Goal: Task Accomplishment & Management: Manage account settings

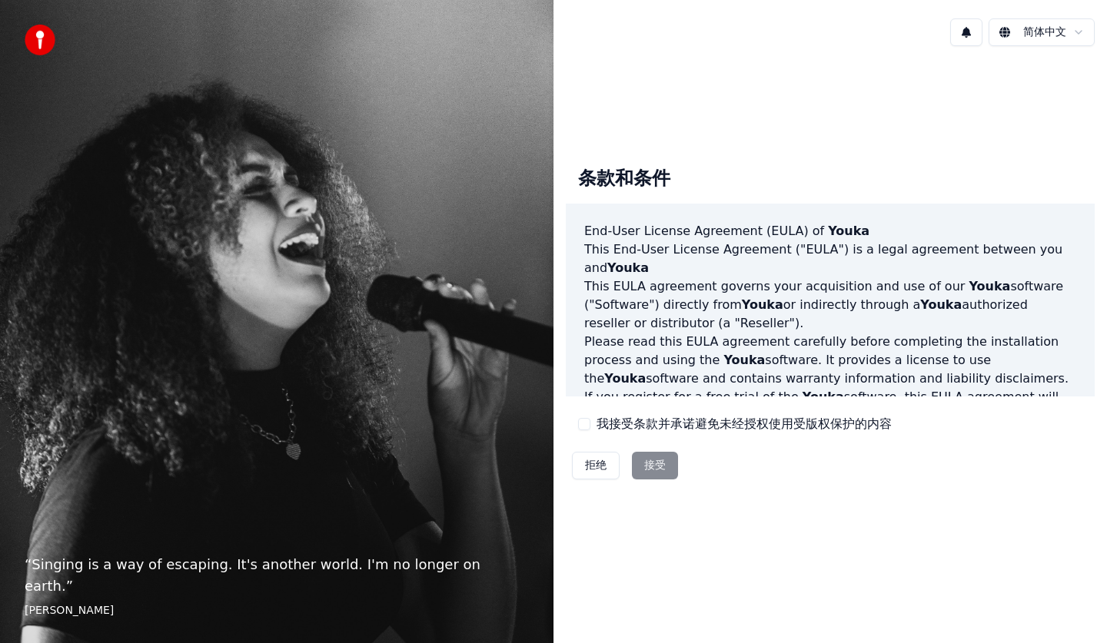
click at [660, 464] on div "拒绝 接受" at bounding box center [625, 466] width 118 height 40
click at [649, 466] on div "拒绝 接受" at bounding box center [625, 466] width 118 height 40
click at [1043, 26] on html "“ Singing is a way of escaping. It's another world. I'm no longer on earth. ” […" at bounding box center [553, 321] width 1107 height 643
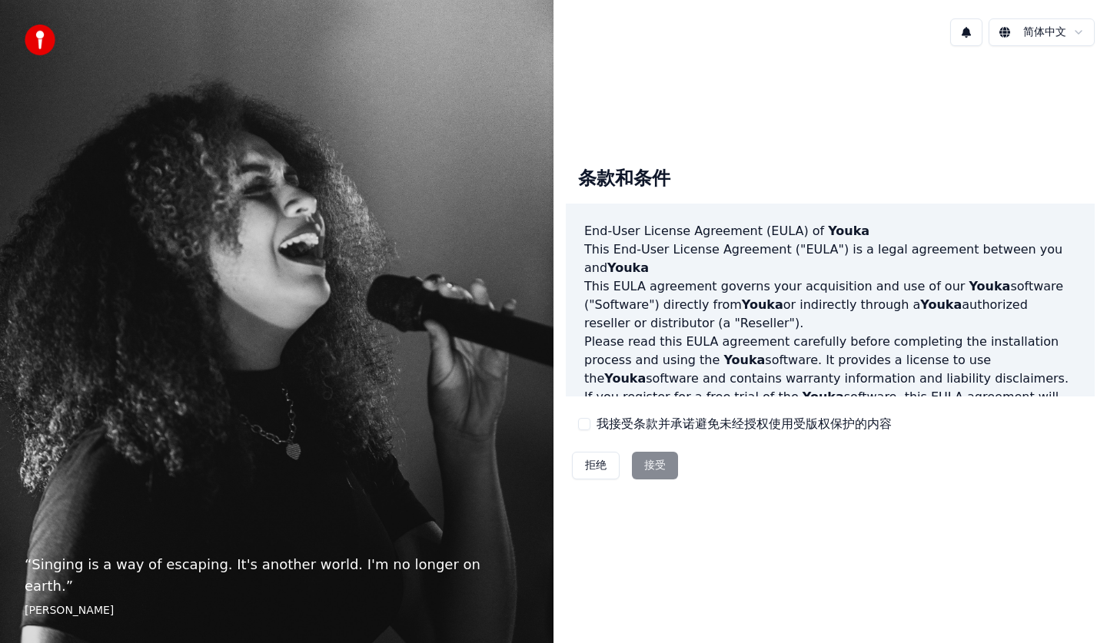
click at [646, 464] on div "拒绝 接受" at bounding box center [625, 466] width 118 height 40
click at [660, 468] on div "拒绝 接受" at bounding box center [625, 466] width 118 height 40
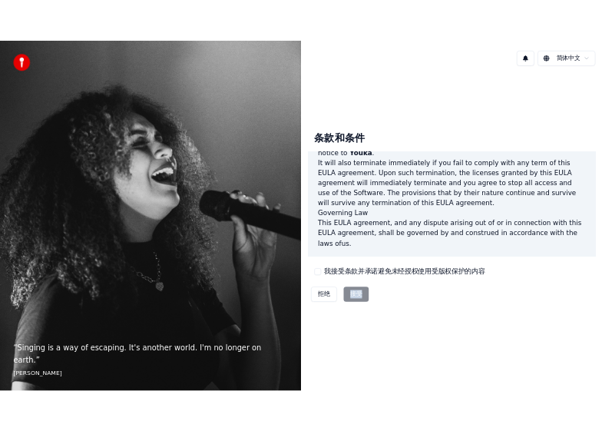
scroll to position [1024, 0]
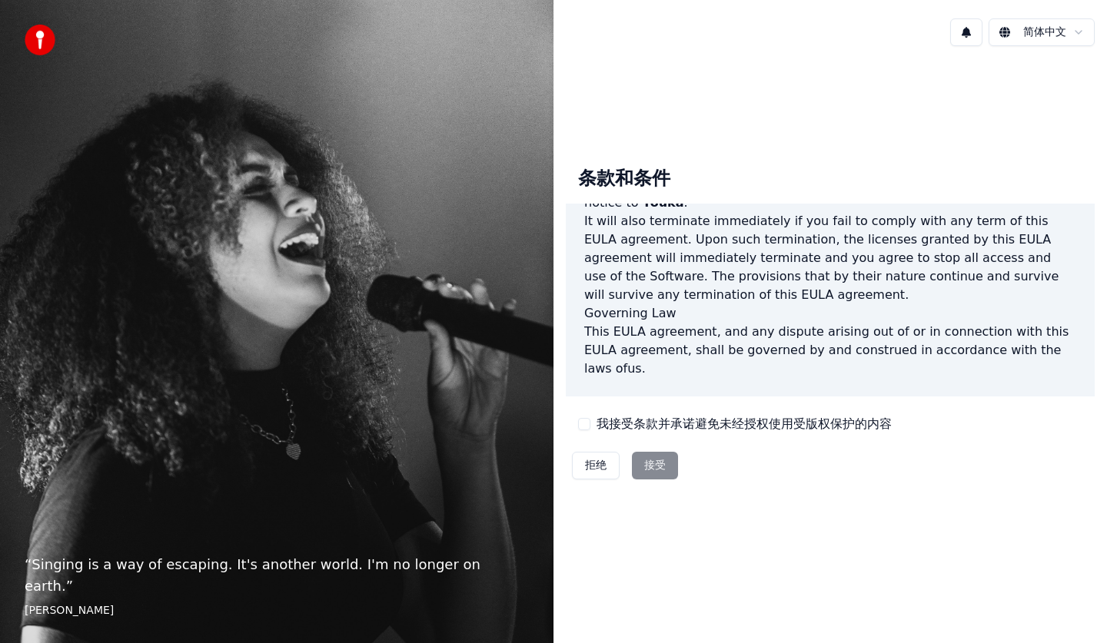
click at [693, 433] on label "我接受条款并承诺避免未经授权使用受版权保护的内容" at bounding box center [743, 424] width 295 height 18
click at [590, 430] on button "我接受条款并承诺避免未经授权使用受版权保护的内容" at bounding box center [584, 424] width 12 height 12
click at [693, 433] on label "我接受条款并承诺避免未经授权使用受版权保护的内容" at bounding box center [743, 424] width 295 height 18
click at [590, 430] on button "我接受条款并承诺避免未经授权使用受版权保护的内容" at bounding box center [584, 424] width 12 height 12
click at [655, 467] on div "拒绝 接受" at bounding box center [625, 466] width 118 height 40
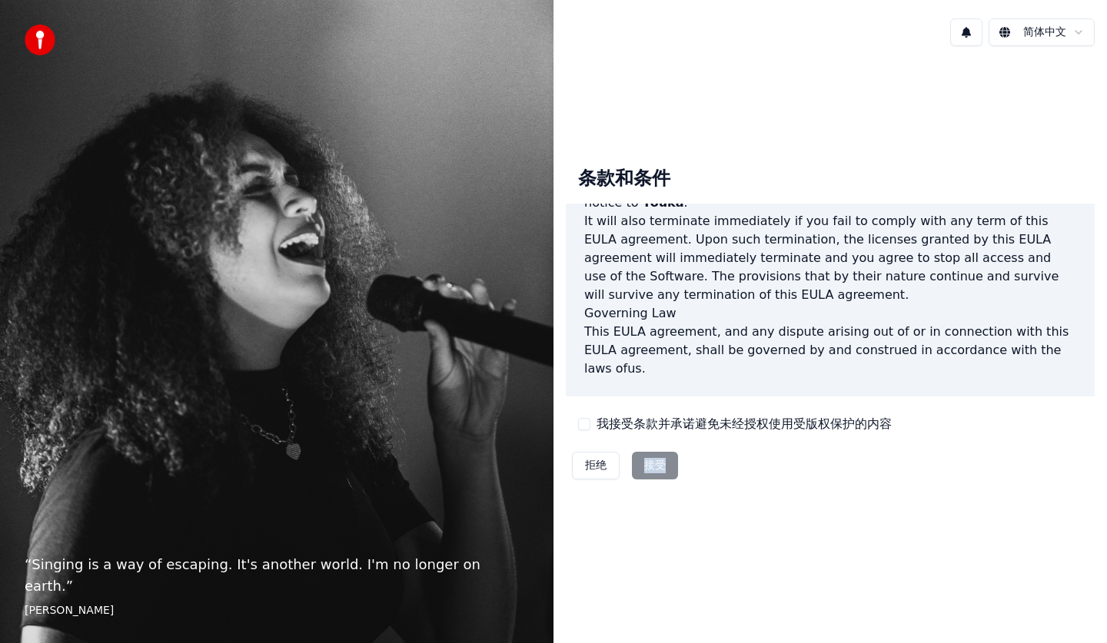
click at [655, 467] on div "拒绝 接受" at bounding box center [625, 466] width 118 height 40
click at [659, 466] on div "拒绝 接受" at bounding box center [625, 466] width 118 height 40
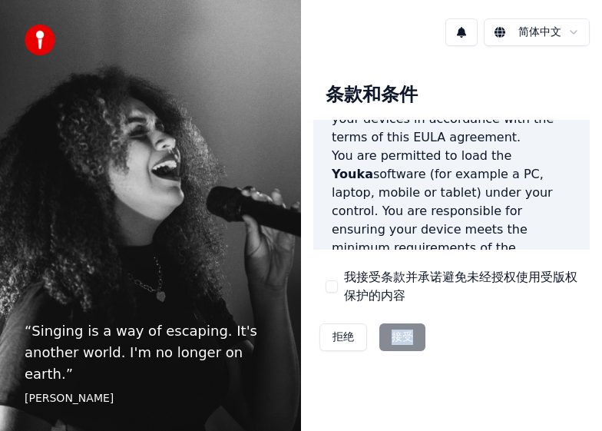
click at [398, 339] on div "拒绝 接受" at bounding box center [373, 337] width 118 height 40
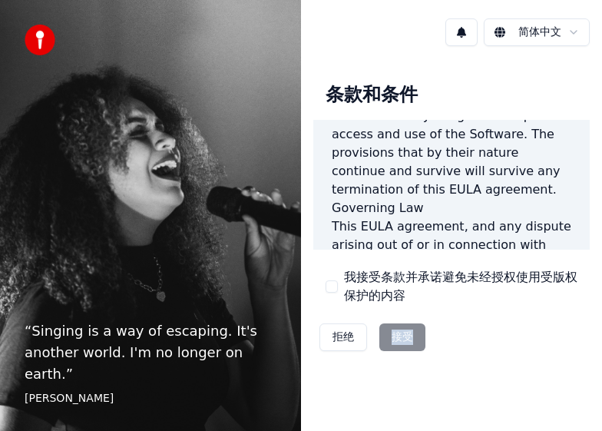
scroll to position [2065, 0]
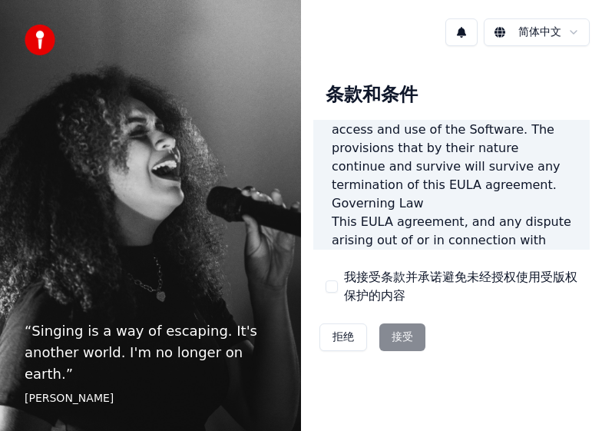
click at [521, 269] on label "我接受条款并承诺避免未经授权使用受版权保护的内容" at bounding box center [461, 286] width 234 height 37
click at [338, 280] on button "我接受条款并承诺避免未经授权使用受版权保护的内容" at bounding box center [332, 286] width 12 height 12
click at [521, 269] on label "我接受条款并承诺避免未经授权使用受版权保护的内容" at bounding box center [461, 286] width 234 height 37
click at [338, 280] on button "我接受条款并承诺避免未经授权使用受版权保护的内容" at bounding box center [332, 286] width 12 height 12
click at [330, 289] on button "我接受条款并承诺避免未经授权使用受版权保护的内容" at bounding box center [332, 286] width 12 height 12
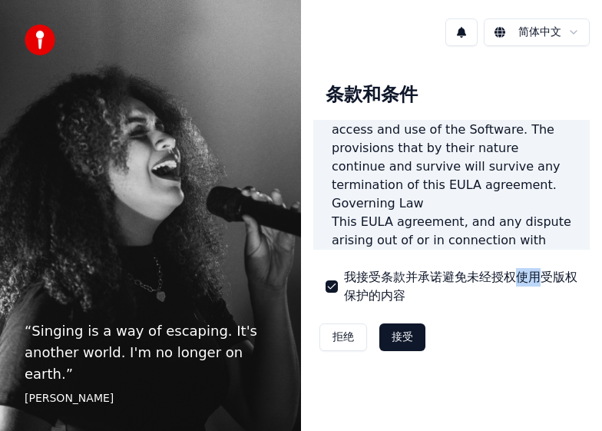
click at [330, 289] on button "我接受条款并承诺避免未经授权使用受版权保护的内容" at bounding box center [332, 286] width 12 height 12
click at [400, 335] on div "拒绝 接受" at bounding box center [373, 337] width 118 height 40
click at [320, 287] on div "条款和条件 End-User License Agreement ([PERSON_NAME]) of Youka This End-User License…" at bounding box center [452, 214] width 277 height 286
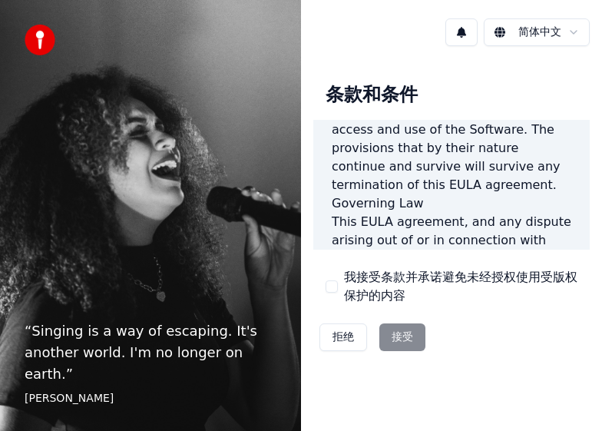
click at [339, 293] on div "我接受条款并承诺避免未经授权使用受版权保护的内容" at bounding box center [452, 286] width 252 height 37
click at [339, 292] on div "我接受条款并承诺避免未经授权使用受版权保护的内容" at bounding box center [452, 286] width 252 height 37
click at [334, 287] on button "我接受条款并承诺避免未经授权使用受版权保护的内容" at bounding box center [332, 286] width 12 height 12
click at [402, 337] on button "接受" at bounding box center [403, 338] width 46 height 28
click at [402, 337] on div "条款和条件 End-User License Agreement ([PERSON_NAME]) of Youka This End-User License…" at bounding box center [451, 213] width 301 height 311
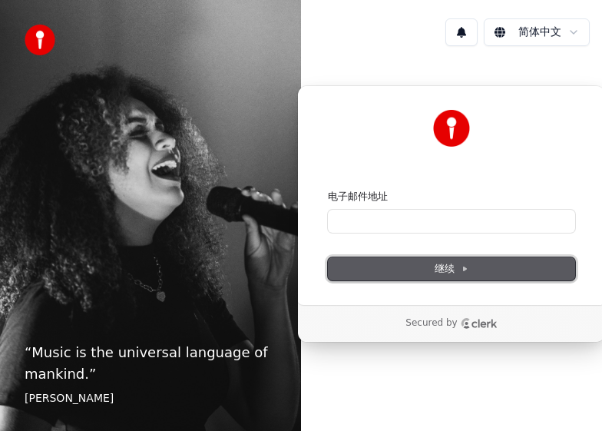
click at [445, 270] on span "继续" at bounding box center [452, 269] width 34 height 14
click at [477, 260] on button "继续" at bounding box center [451, 268] width 247 height 23
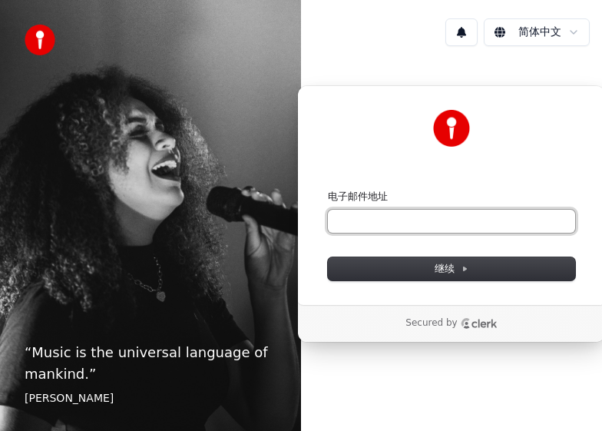
click at [406, 223] on input "电子邮件地址" at bounding box center [451, 221] width 247 height 23
click at [335, 223] on input "*********" at bounding box center [451, 221] width 247 height 23
click at [411, 226] on input "*********" at bounding box center [451, 221] width 247 height 23
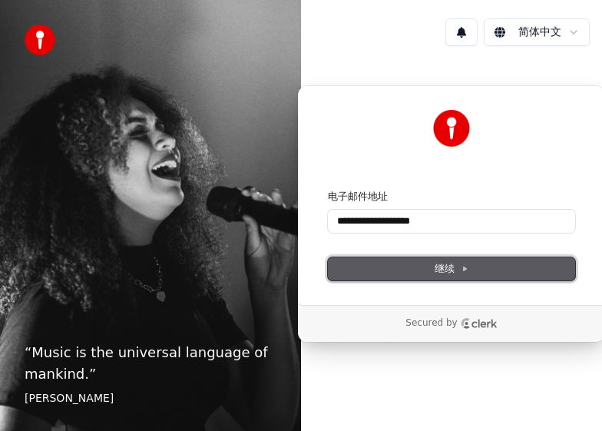
click at [445, 268] on span "继续" at bounding box center [452, 269] width 34 height 14
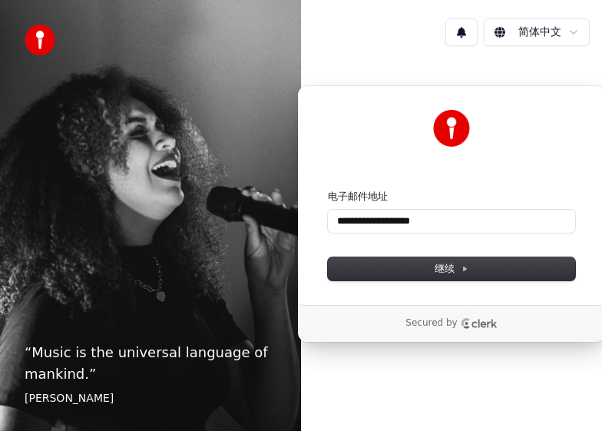
click at [445, 267] on div "继续" at bounding box center [451, 268] width 247 height 23
type input "**********"
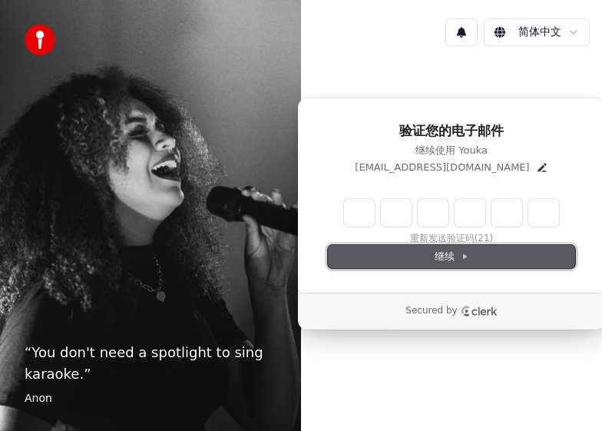
click at [446, 264] on button "继续" at bounding box center [451, 256] width 247 height 23
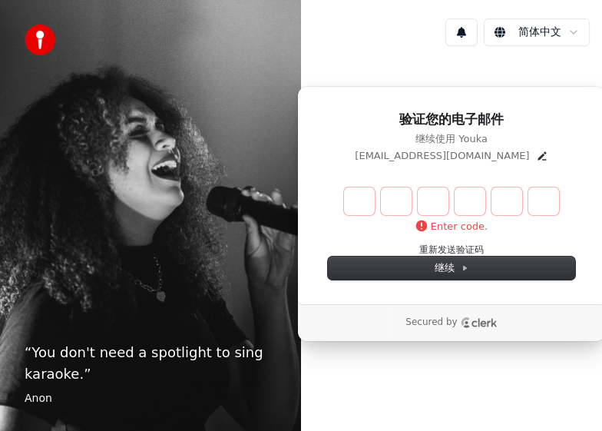
click at [357, 194] on input "Enter verification code" at bounding box center [467, 201] width 246 height 28
type input "******"
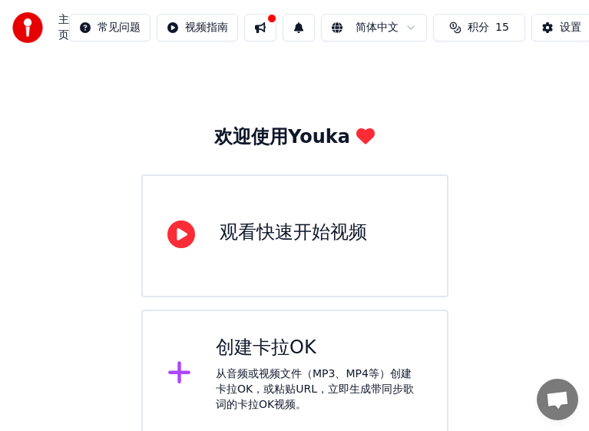
scroll to position [30, 0]
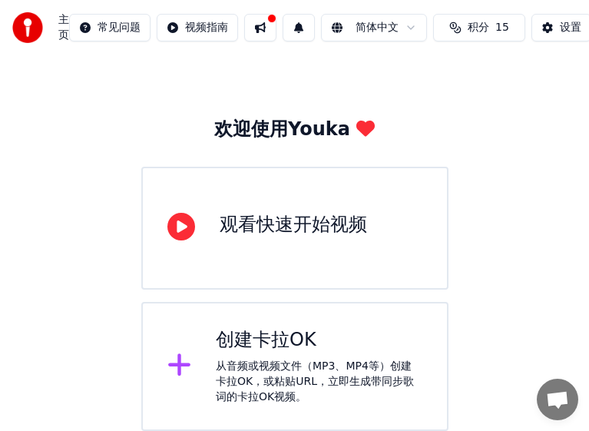
click at [254, 223] on div "观看快速开始视频" at bounding box center [294, 225] width 148 height 25
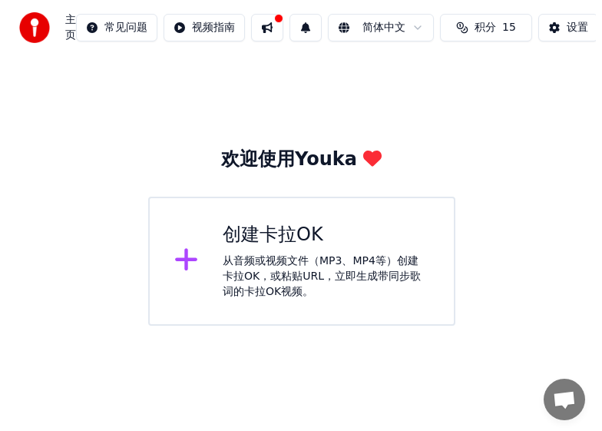
scroll to position [0, 0]
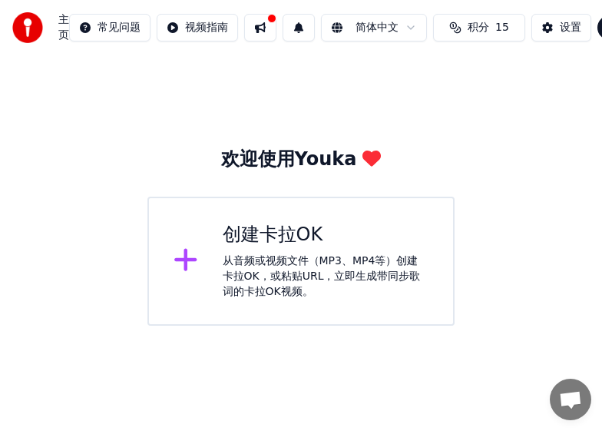
click at [569, 299] on div "欢迎使用Youka 创建卡拉OK 从音频或视频文件（MP3、MP4等）创建卡拉OK，或粘贴URL，立即生成带同步歌词的卡拉OK视频。" at bounding box center [301, 190] width 602 height 270
click at [262, 28] on button at bounding box center [260, 28] width 32 height 28
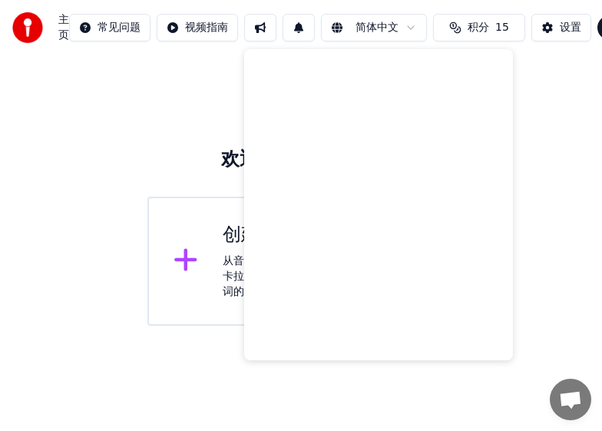
click at [178, 146] on div "欢迎使用Youka 创建卡拉OK 从音频或视频文件（MP3、MP4等）创建卡拉OK，或粘贴URL，立即生成带同步歌词的卡拉OK视频。" at bounding box center [301, 190] width 602 height 270
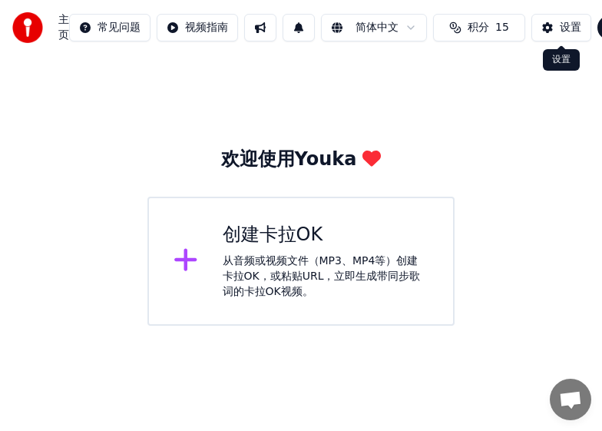
click at [571, 34] on div "设置" at bounding box center [571, 27] width 22 height 15
